Goal: Task Accomplishment & Management: Manage account settings

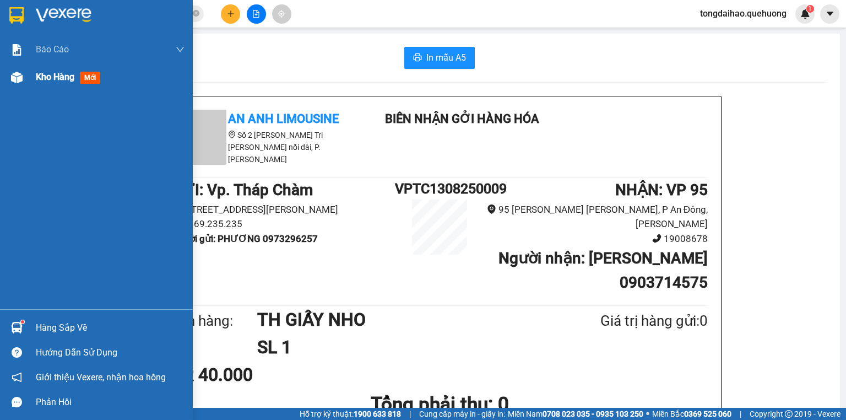
click at [21, 75] on img at bounding box center [17, 78] width 12 height 12
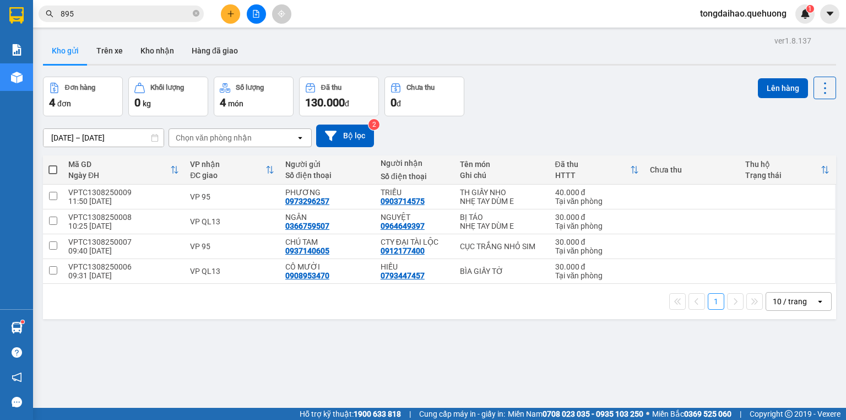
click at [795, 301] on div "10 / trang" at bounding box center [790, 301] width 34 height 11
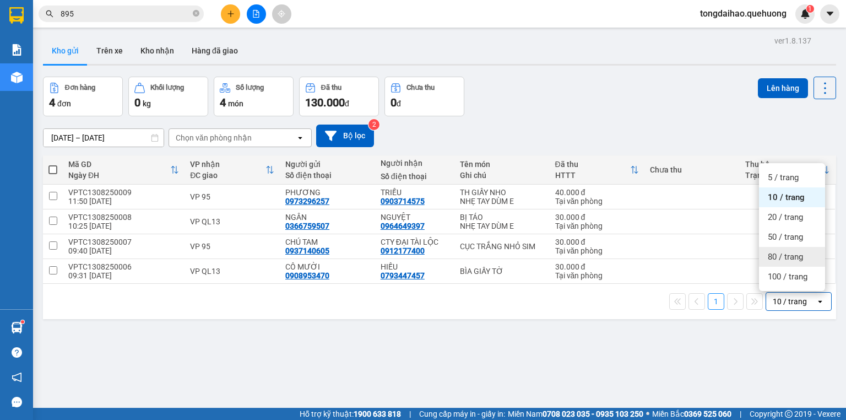
click at [783, 262] on span "80 / trang" at bounding box center [785, 256] width 35 height 11
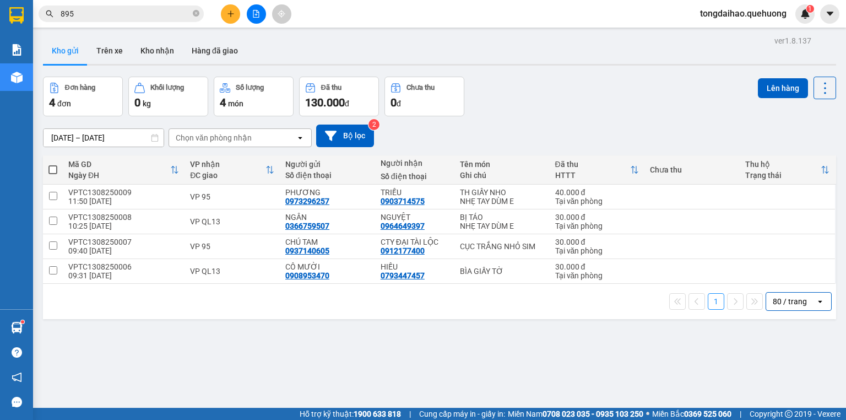
click at [751, 9] on span "tongdaihao.quehuong" at bounding box center [743, 14] width 104 height 14
click at [738, 35] on span "Đăng xuất" at bounding box center [747, 34] width 83 height 12
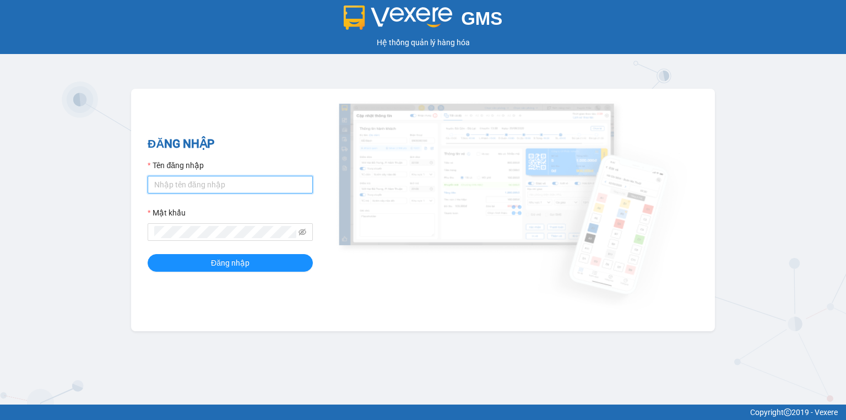
click at [258, 189] on input "Tên đăng nhập" at bounding box center [230, 185] width 165 height 18
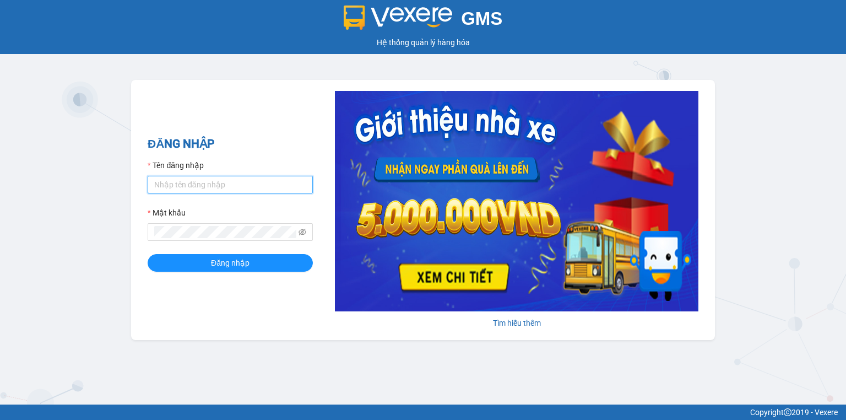
type input "leyentc.quehuong"
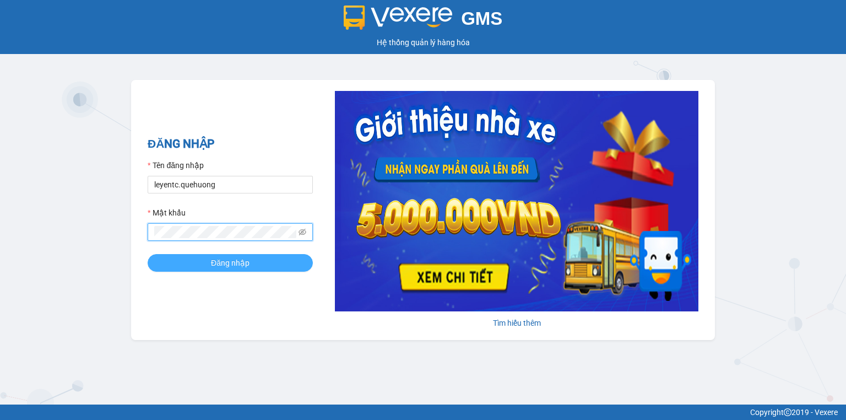
click at [240, 262] on span "Đăng nhập" at bounding box center [230, 263] width 39 height 12
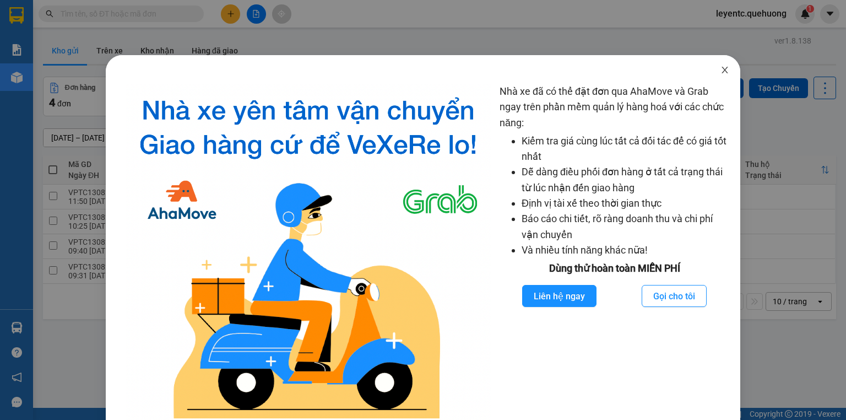
click at [720, 70] on icon "close" at bounding box center [724, 70] width 9 height 9
